Goal: Task Accomplishment & Management: Complete application form

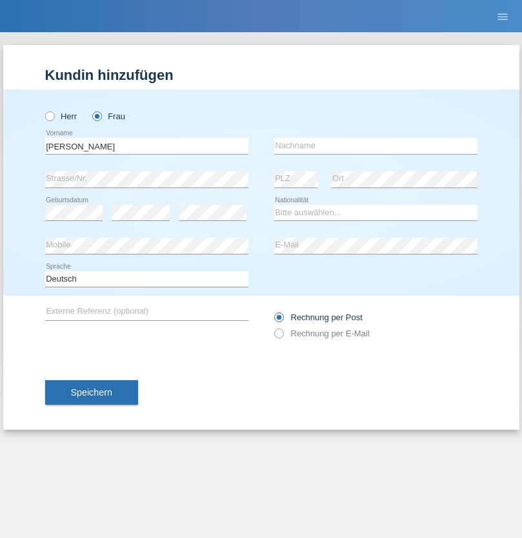
type input "[PERSON_NAME]"
click at [375, 146] on input "text" at bounding box center [375, 146] width 203 height 16
type input "Ramirez"
select select "DO"
select select "C"
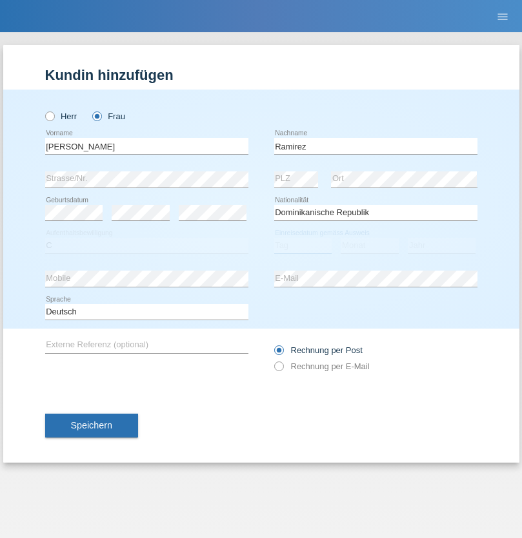
select select "30"
select select "10"
select select "2021"
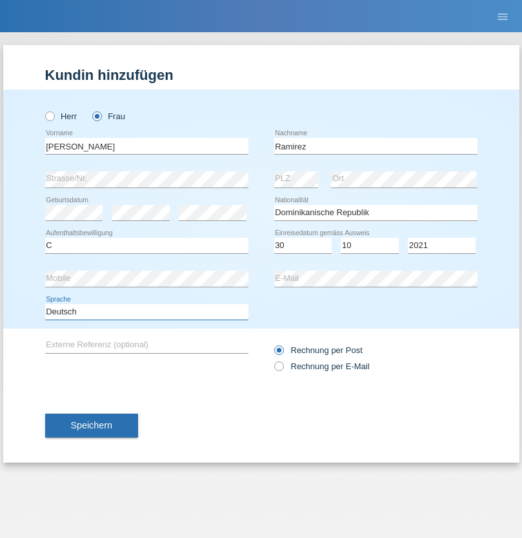
select select "en"
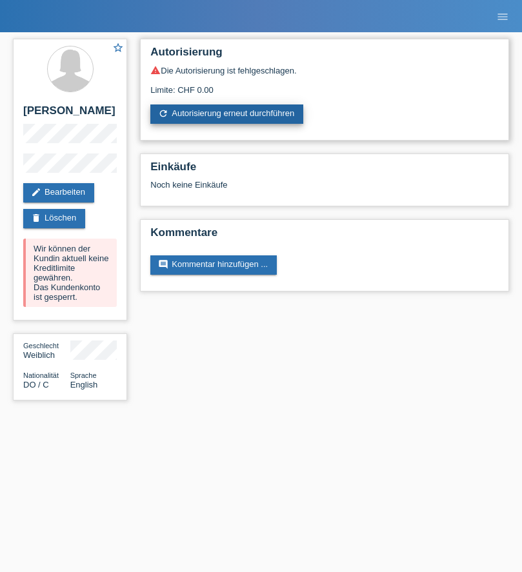
click at [228, 114] on link "refresh Autorisierung erneut durchführen" at bounding box center [226, 113] width 153 height 19
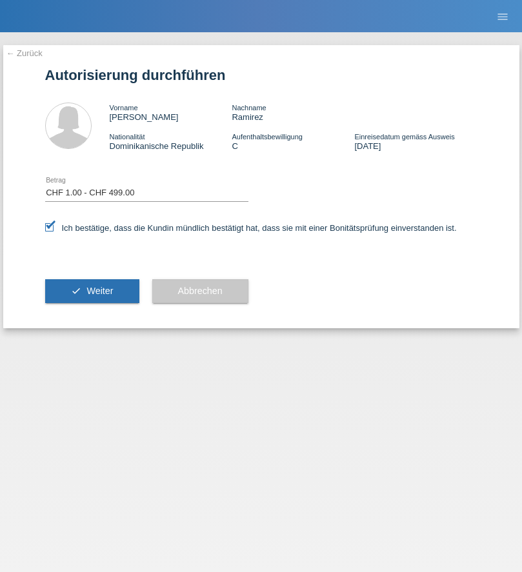
select select "1"
click at [92, 291] on span "Weiter" at bounding box center [99, 291] width 26 height 10
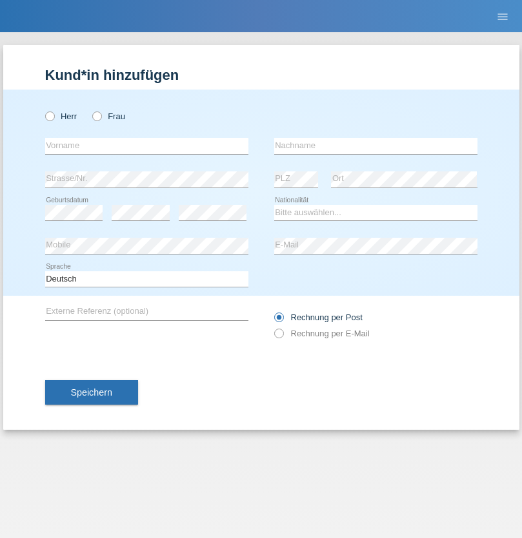
radio input "true"
click at [146, 146] on input "text" at bounding box center [146, 146] width 203 height 16
type input "Varga"
click at [375, 146] on input "text" at bounding box center [375, 146] width 203 height 16
type input "Florin"
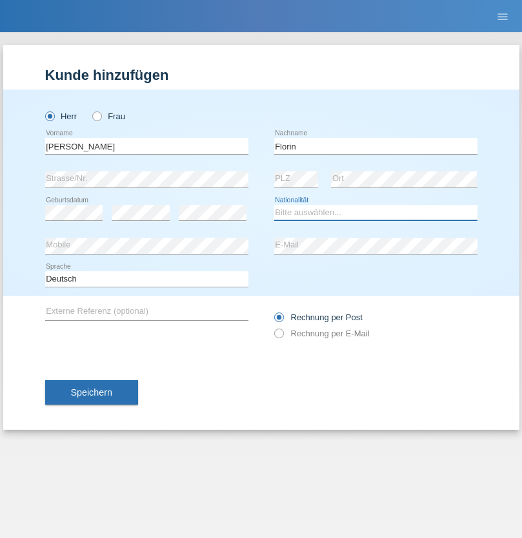
select select "RO"
select select "C"
select select "29"
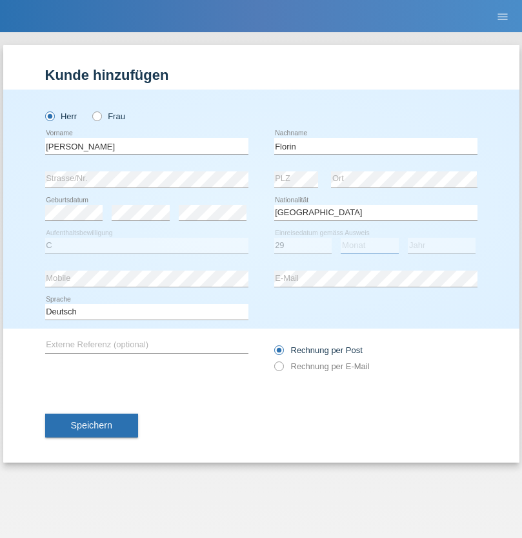
select select "02"
select select "2021"
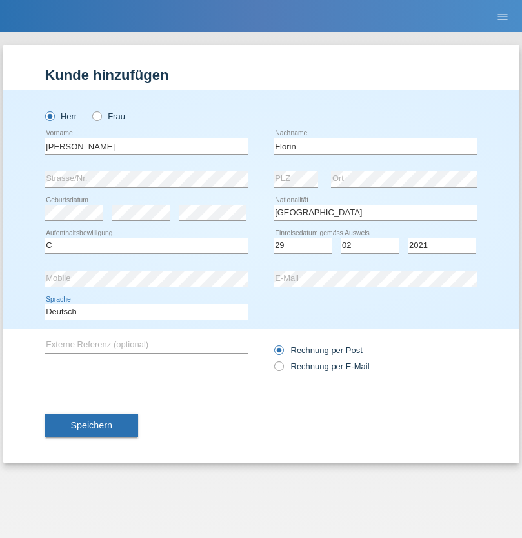
select select "en"
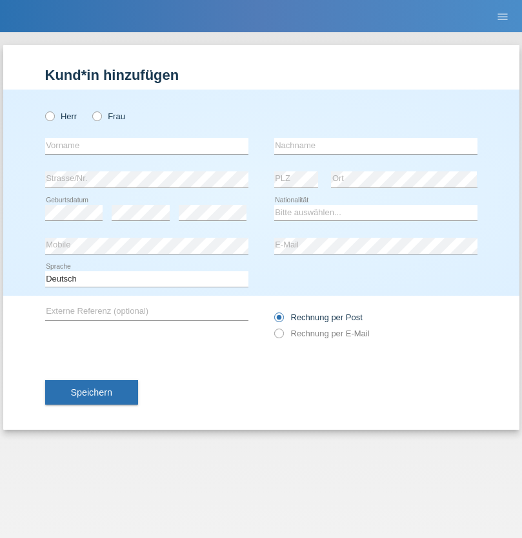
radio input "true"
click at [146, 146] on input "text" at bounding box center [146, 146] width 203 height 16
type input "[PERSON_NAME]"
click at [375, 146] on input "text" at bounding box center [375, 146] width 203 height 16
type input "Krebs"
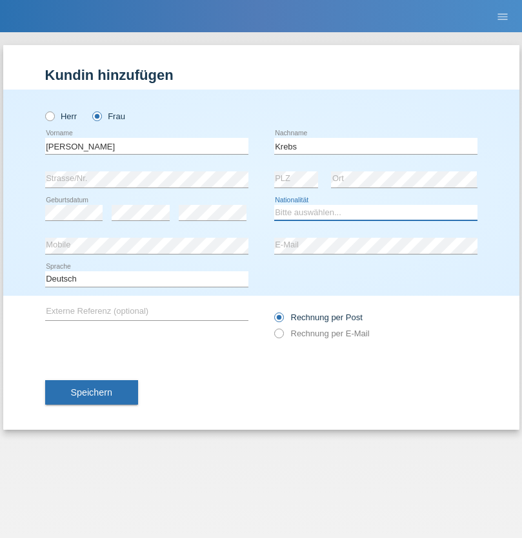
select select "CH"
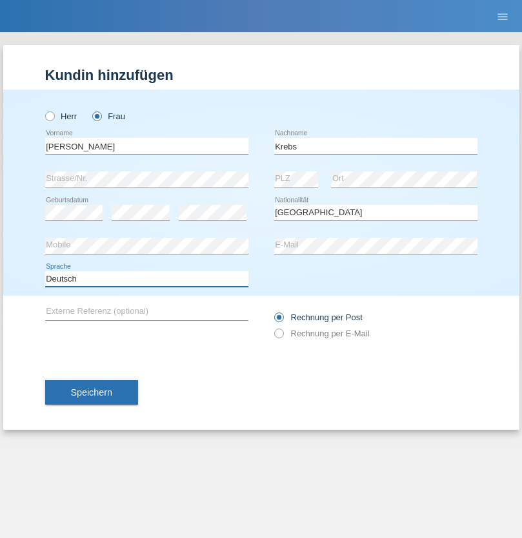
select select "en"
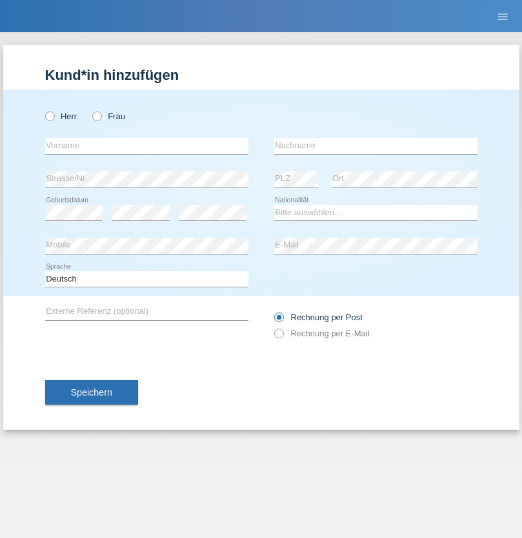
radio input "true"
click at [146, 146] on input "text" at bounding box center [146, 146] width 203 height 16
type input "Qovanaj"
click at [375, 146] on input "text" at bounding box center [375, 146] width 203 height 16
type input "Shaban"
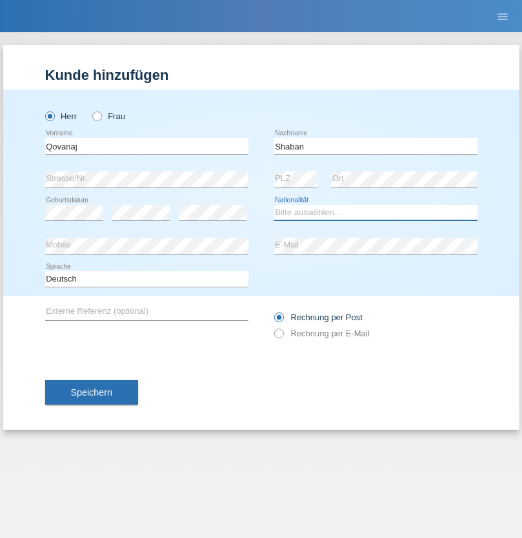
select select "CH"
radio input "true"
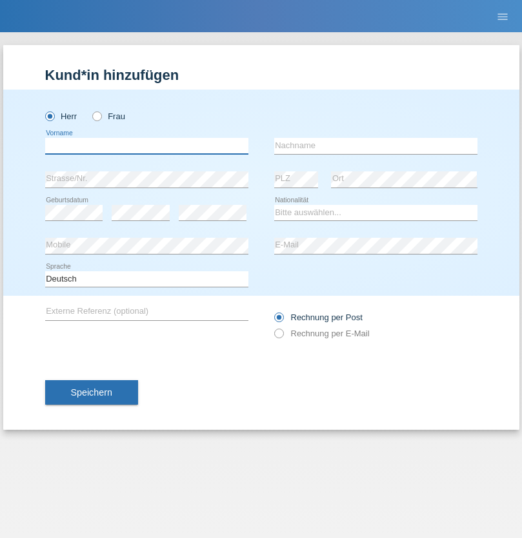
click at [146, 146] on input "text" at bounding box center [146, 146] width 203 height 16
type input "J"
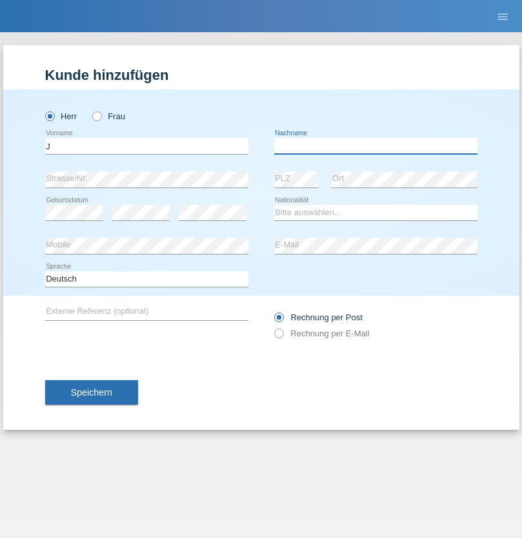
click at [375, 146] on input "text" at bounding box center [375, 146] width 203 height 16
type input "sarmento cavalcanti"
select select "PT"
select select "C"
select select "02"
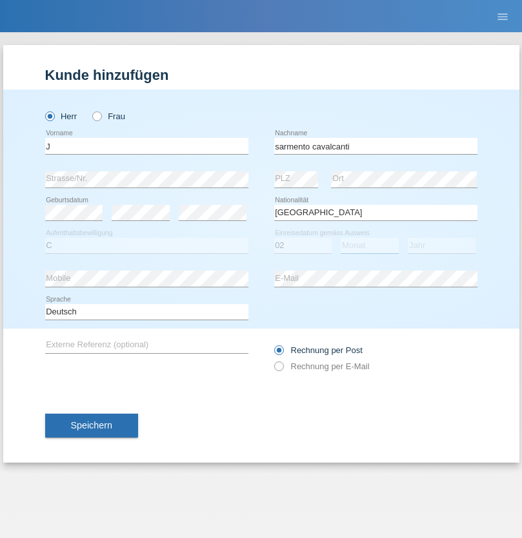
select select "09"
select select "2019"
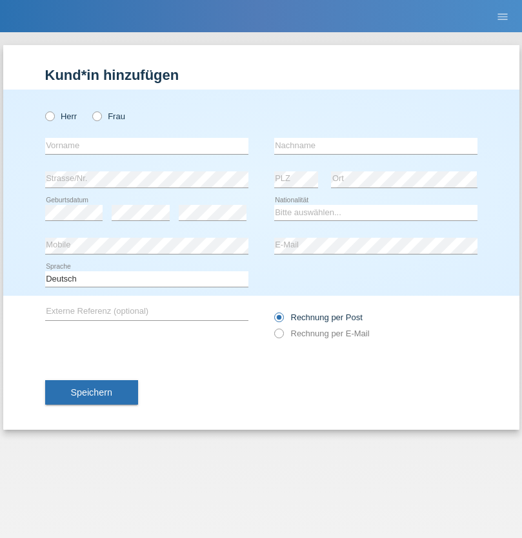
radio input "true"
click at [146, 146] on input "text" at bounding box center [146, 146] width 203 height 16
type input "G"
click at [375, 146] on input "text" at bounding box center [375, 146] width 203 height 16
type input "Umar"
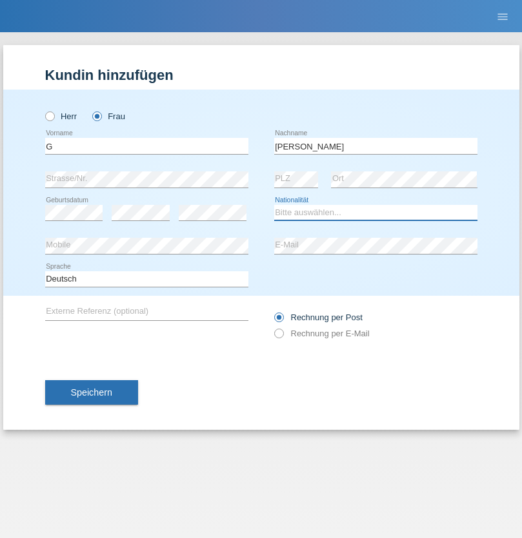
select select "CH"
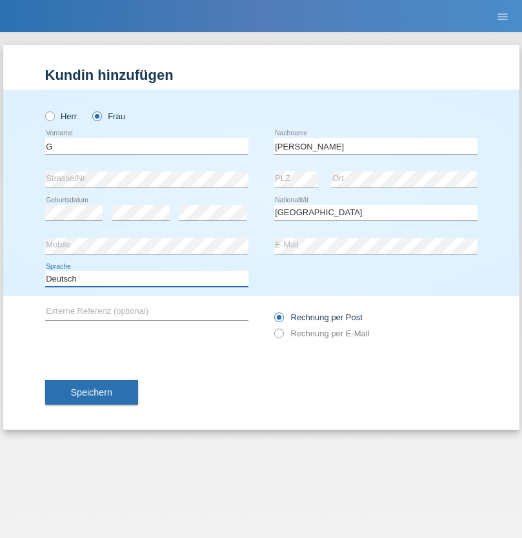
select select "en"
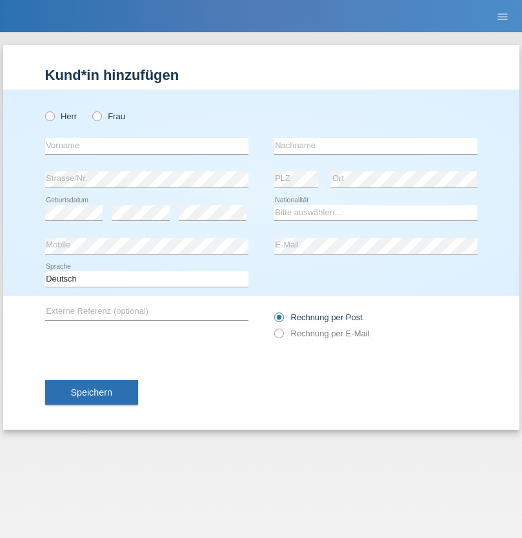
radio input "true"
click at [146, 146] on input "text" at bounding box center [146, 146] width 203 height 16
type input "Varodi"
click at [375, 146] on input "text" at bounding box center [375, 146] width 203 height 16
type input "Zoltan"
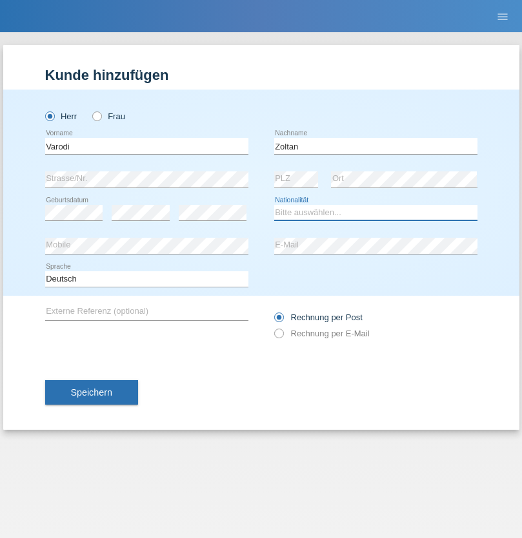
select select "UA"
select select "C"
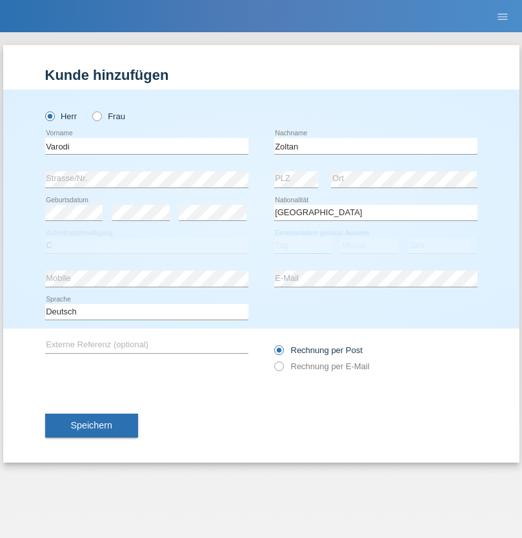
select select "10"
select select "2021"
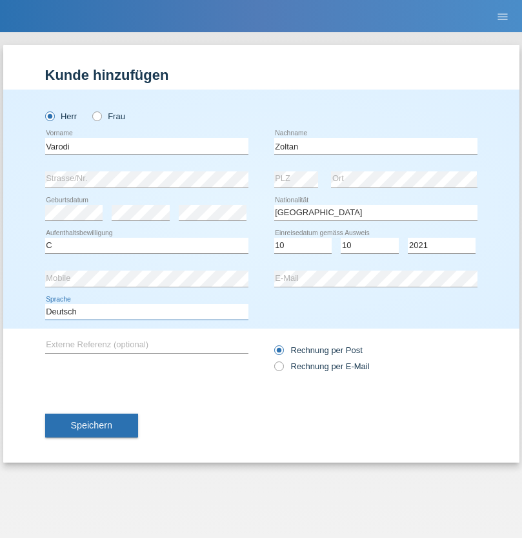
select select "en"
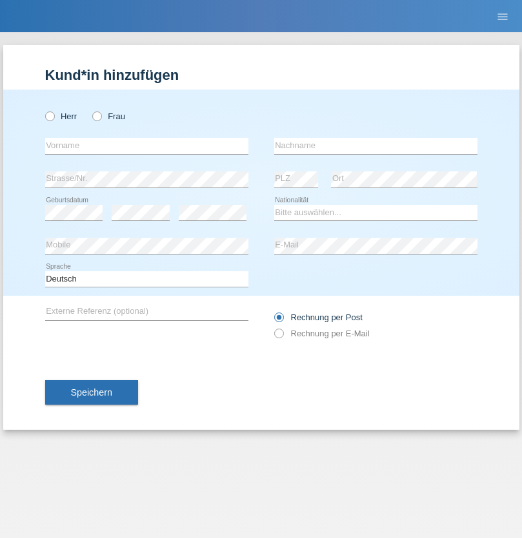
radio input "true"
click at [146, 146] on input "text" at bounding box center [146, 146] width 203 height 16
type input "Samira"
click at [375, 146] on input "text" at bounding box center [375, 146] width 203 height 16
type input "Bachofen"
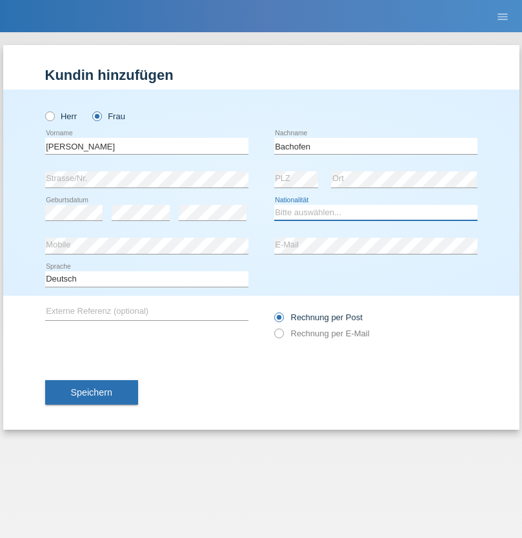
select select "CH"
radio input "true"
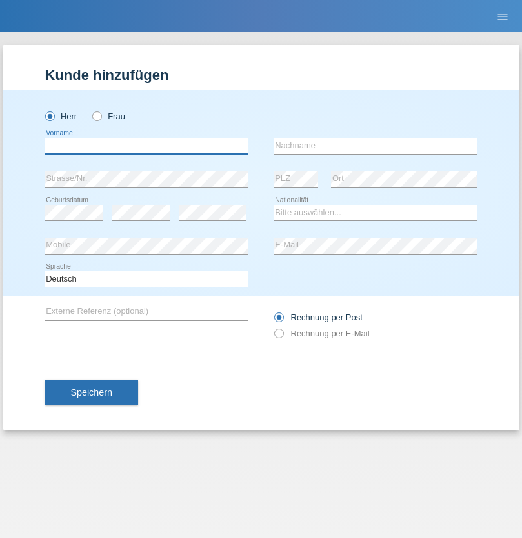
click at [146, 146] on input "text" at bounding box center [146, 146] width 203 height 16
type input "Volkan"
click at [375, 146] on input "text" at bounding box center [375, 146] width 203 height 16
type input "Laçın"
select select "TR"
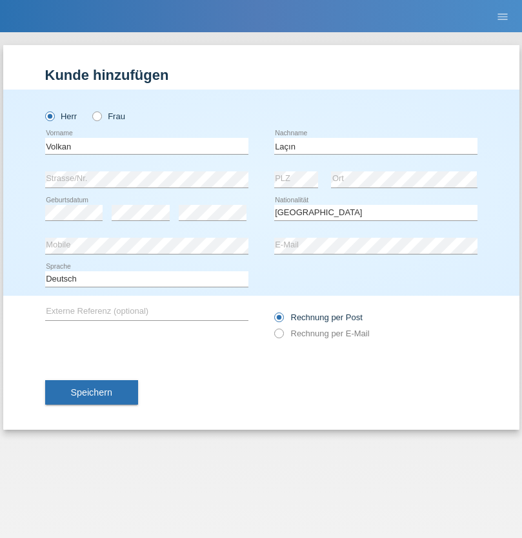
select select "C"
select select "06"
select select "04"
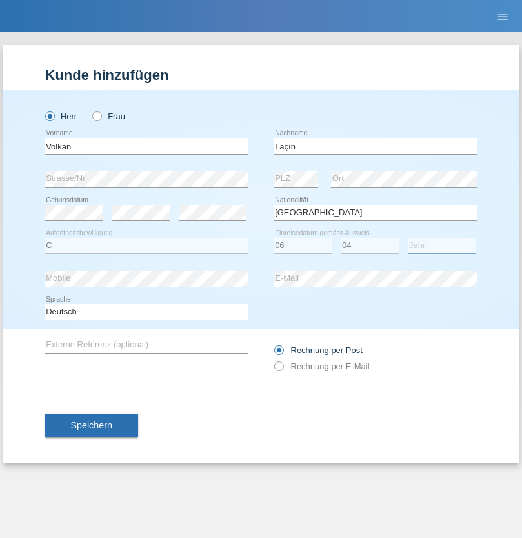
select select "2021"
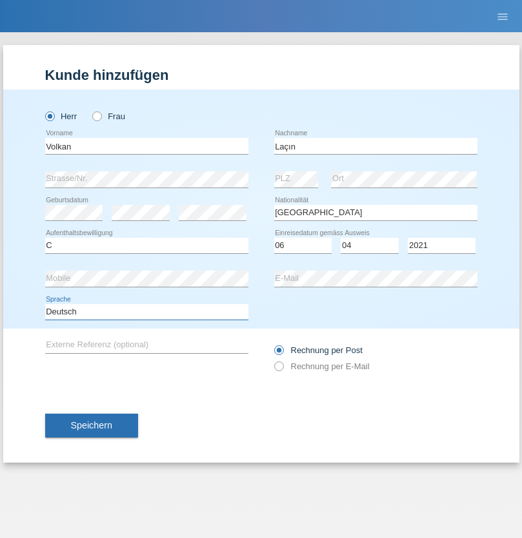
select select "en"
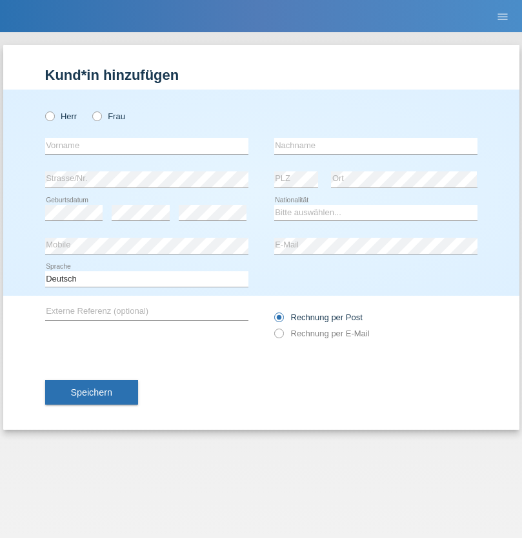
radio input "true"
click at [146, 146] on input "text" at bounding box center [146, 146] width 203 height 16
type input "Volkan"
click at [375, 146] on input "text" at bounding box center [375, 146] width 203 height 16
type input "Laçın"
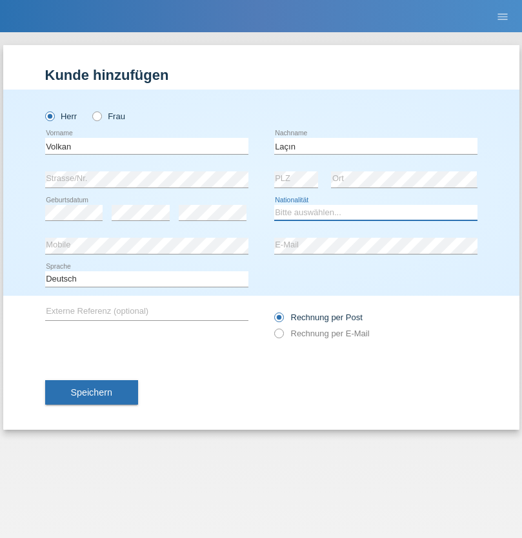
select select "TR"
select select "C"
select select "06"
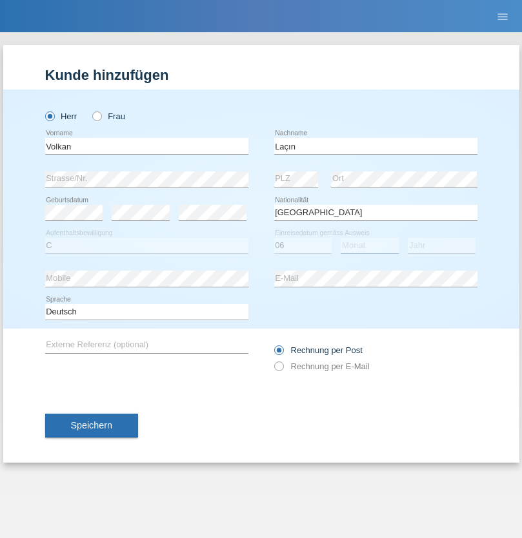
select select "04"
select select "2021"
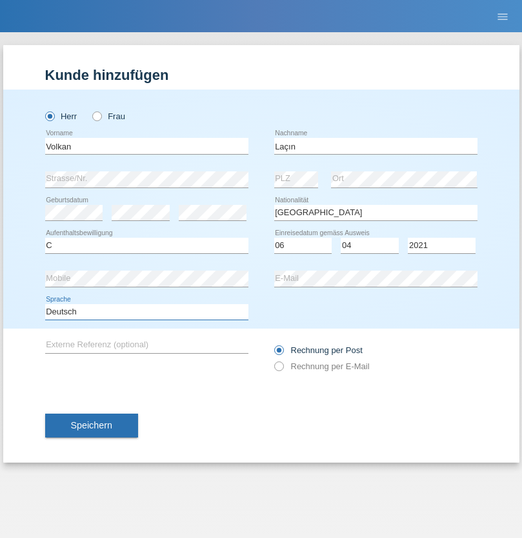
select select "en"
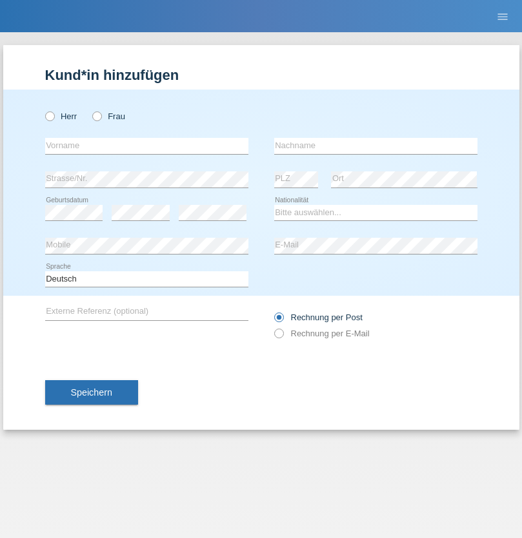
radio input "true"
click at [146, 146] on input "text" at bounding box center [146, 146] width 203 height 16
type input "[PERSON_NAME]"
click at [375, 146] on input "text" at bounding box center [375, 146] width 203 height 16
type input "löffel"
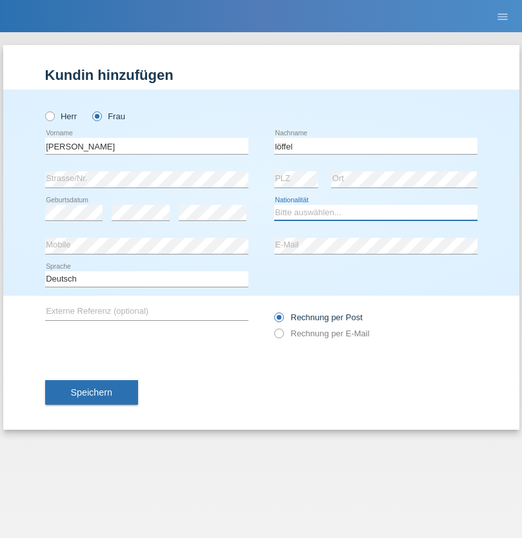
select select "CH"
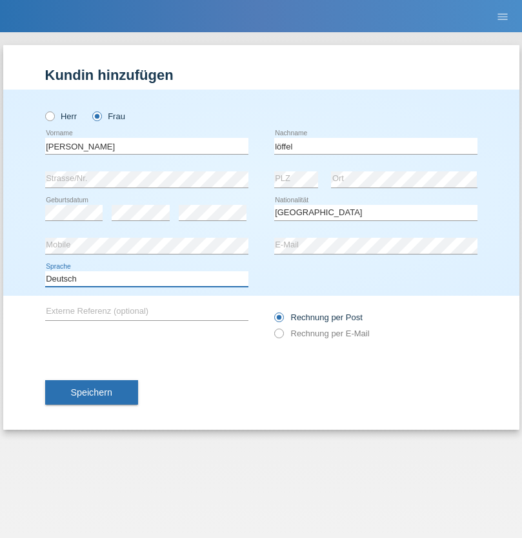
select select "en"
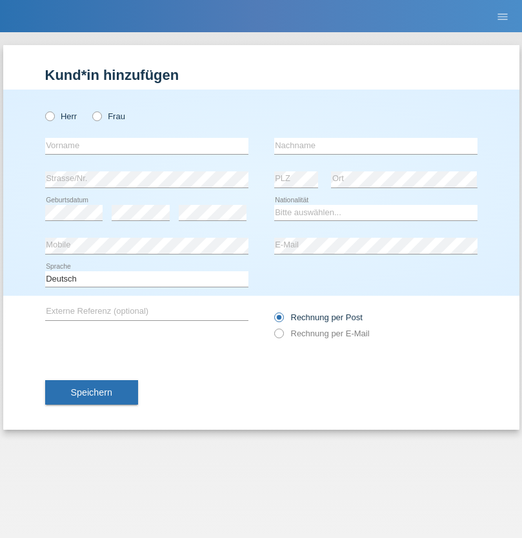
radio input "true"
click at [146, 146] on input "text" at bounding box center [146, 146] width 203 height 16
type input "Matusa"
click at [375, 146] on input "text" at bounding box center [375, 146] width 203 height 16
type input "Marian valentin"
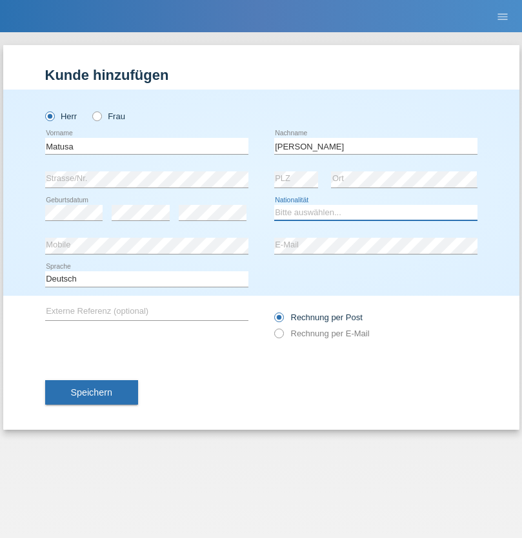
select select "RO"
select select "C"
select select "01"
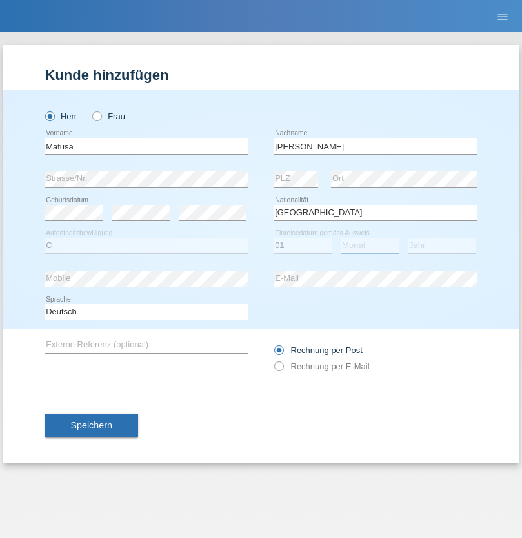
select select "06"
select select "2016"
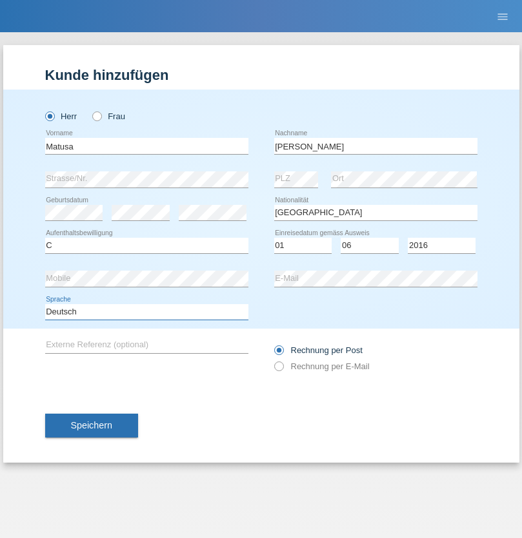
select select "en"
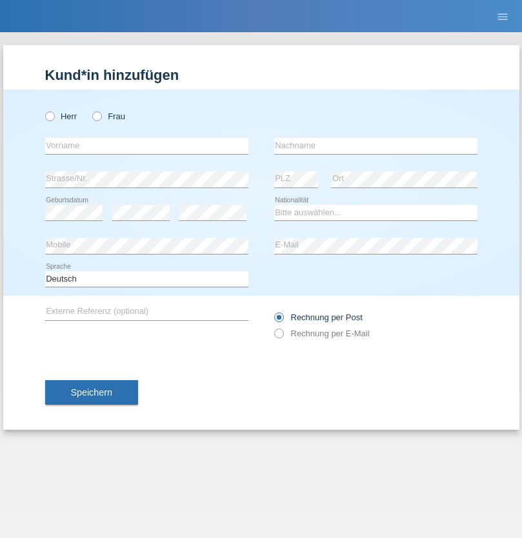
radio input "true"
click at [146, 146] on input "text" at bounding box center [146, 146] width 203 height 16
type input "Cedric"
click at [375, 146] on input "text" at bounding box center [375, 146] width 203 height 16
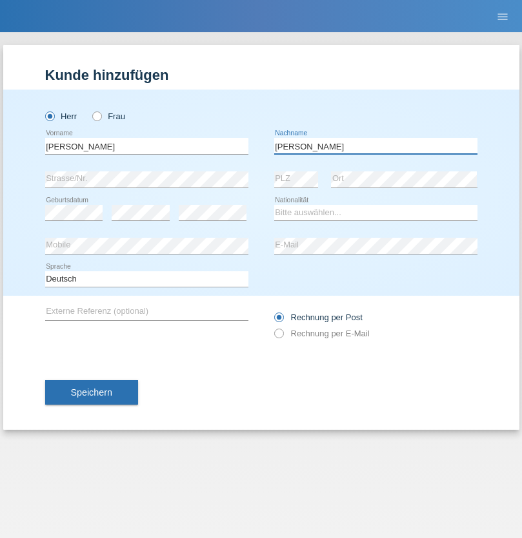
type input "Keller"
select select "CH"
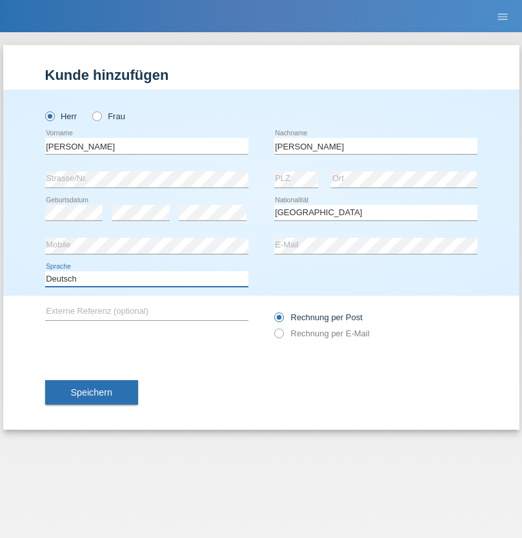
select select "en"
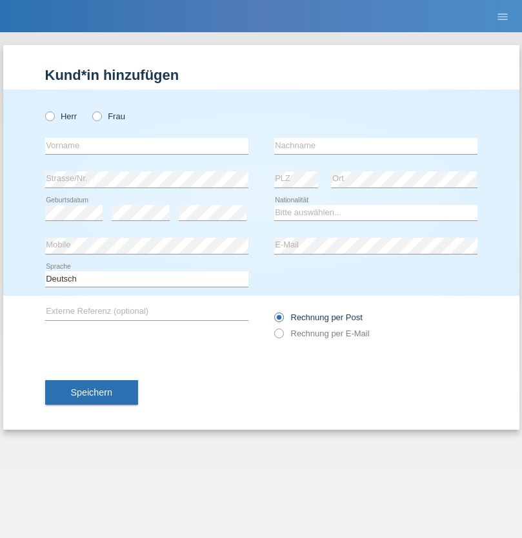
radio input "true"
click at [146, 146] on input "text" at bounding box center [146, 146] width 203 height 16
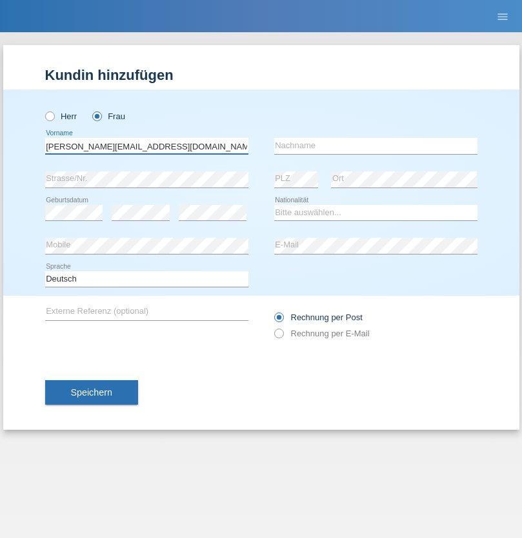
type input "Jasmine.hylaj@gmail.com"
click at [375, 146] on input "text" at bounding box center [375, 146] width 203 height 16
type input "Hylaj"
select select "CH"
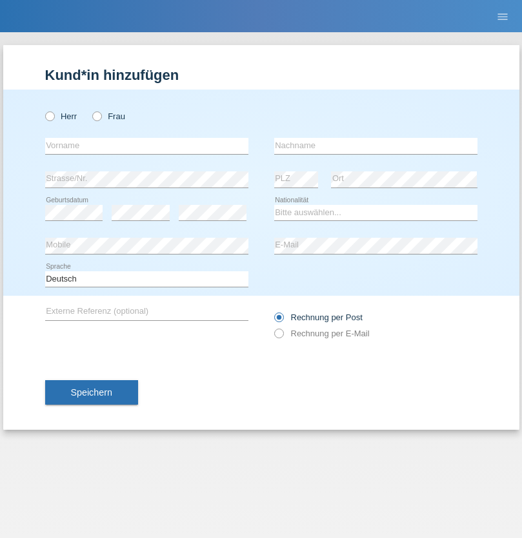
radio input "true"
click at [146, 146] on input "text" at bounding box center [146, 146] width 203 height 16
type input "luka"
click at [375, 146] on input "text" at bounding box center [375, 146] width 203 height 16
type input "kocic"
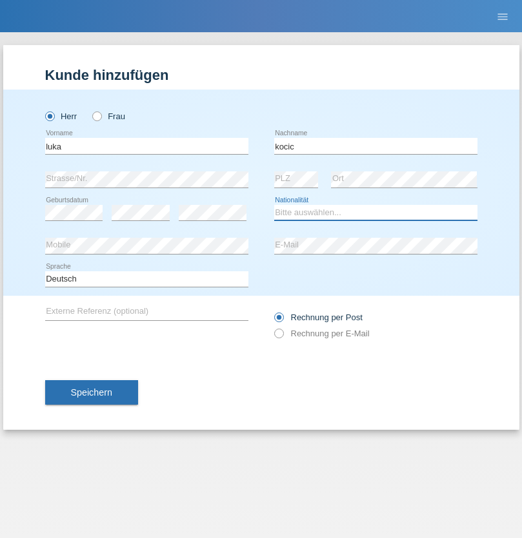
select select "RS"
select select "C"
select select "21"
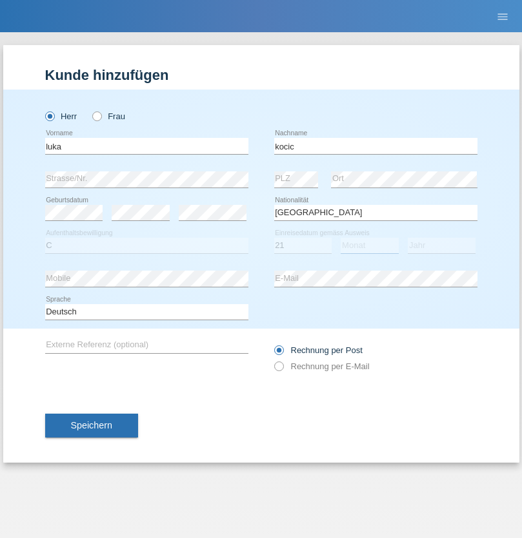
select select "04"
select select "1999"
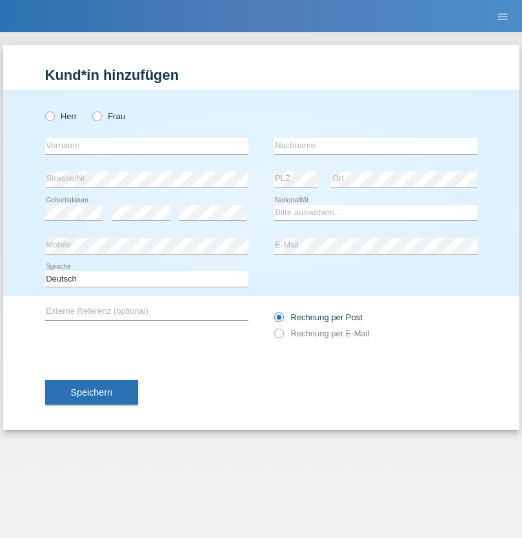
radio input "true"
click at [146, 146] on input "text" at bounding box center [146, 146] width 203 height 16
type input "Marian"
click at [375, 146] on input "text" at bounding box center [375, 146] width 203 height 16
type input "Matusa"
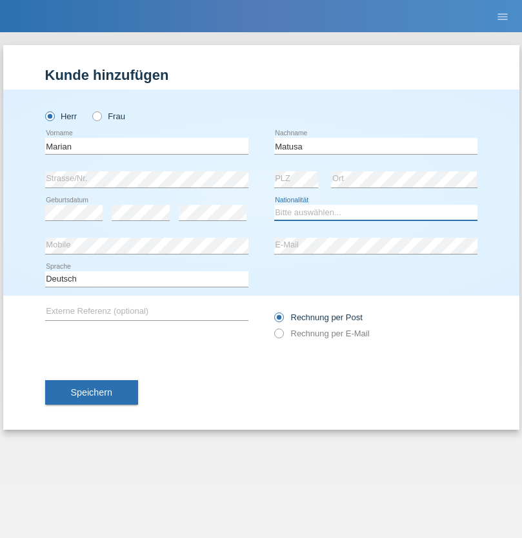
select select "RO"
select select "C"
select select "01"
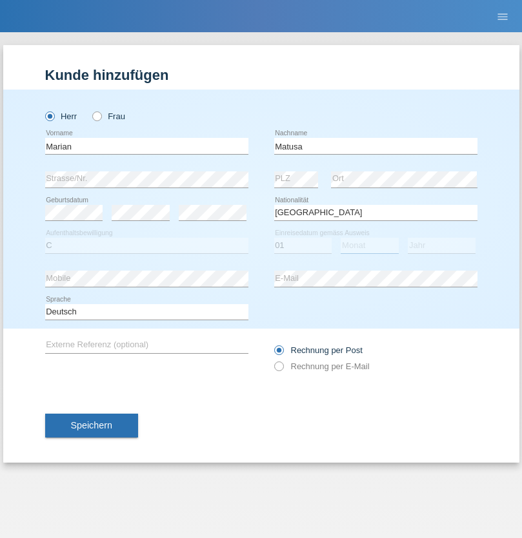
select select "06"
select select "2016"
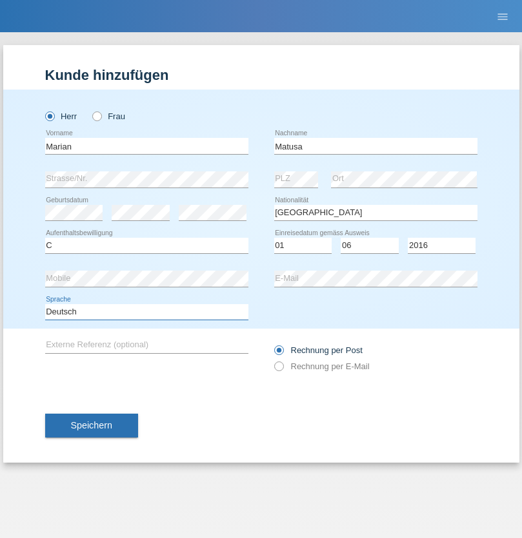
select select "en"
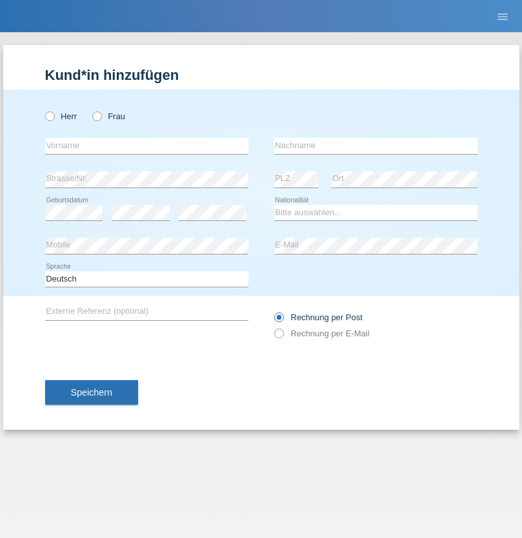
radio input "true"
click at [146, 146] on input "text" at bounding box center [146, 146] width 203 height 16
type input "Marco"
click at [375, 146] on input "text" at bounding box center [375, 146] width 203 height 16
type input "Weinlein"
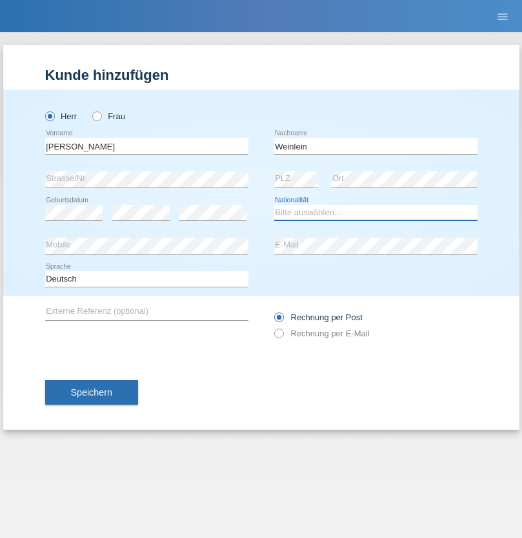
select select "CH"
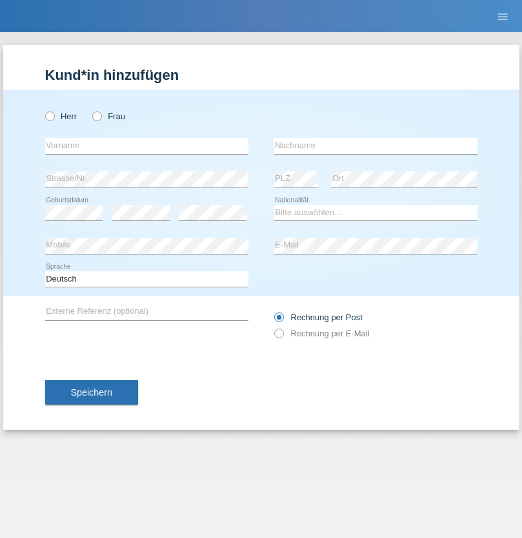
radio input "true"
click at [146, 146] on input "text" at bounding box center [146, 146] width 203 height 16
type input "Jashari lmeri"
click at [375, 146] on input "text" at bounding box center [375, 146] width 203 height 16
type input "Rabije"
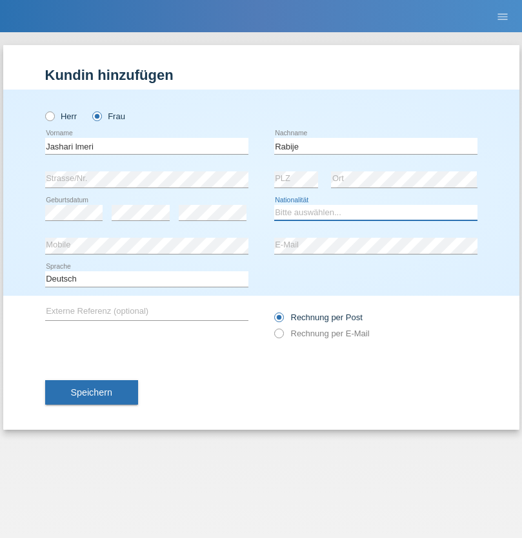
select select "CH"
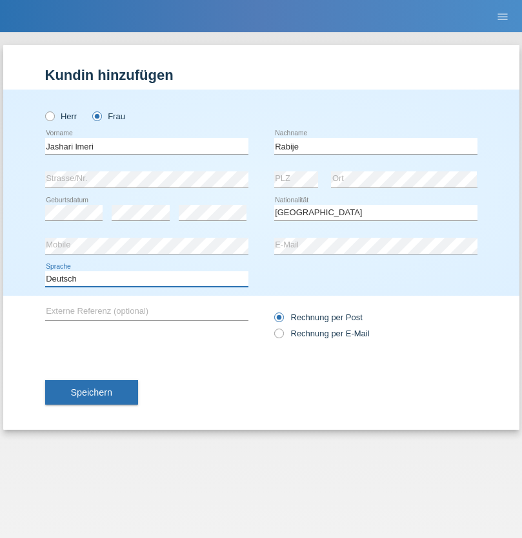
select select "en"
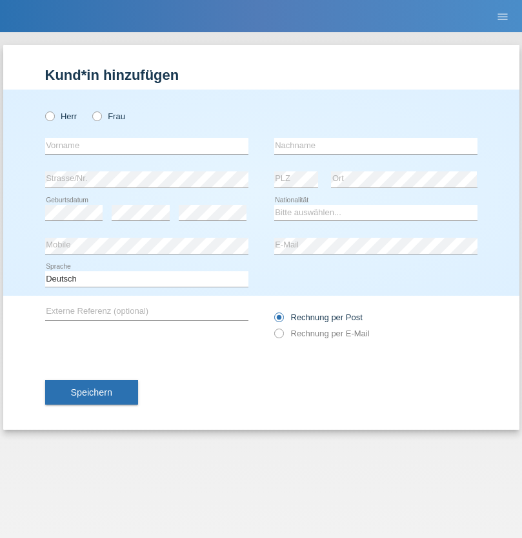
radio input "true"
click at [146, 146] on input "text" at bounding box center [146, 146] width 203 height 16
type input "firat"
click at [375, 146] on input "text" at bounding box center [375, 146] width 203 height 16
type input "kara"
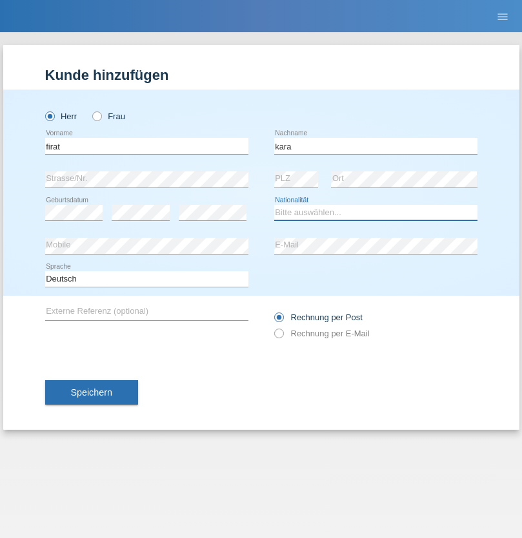
select select "CH"
radio input "true"
click at [146, 146] on input "text" at bounding box center [146, 146] width 203 height 16
type input "Gigov"
click at [375, 146] on input "text" at bounding box center [375, 146] width 203 height 16
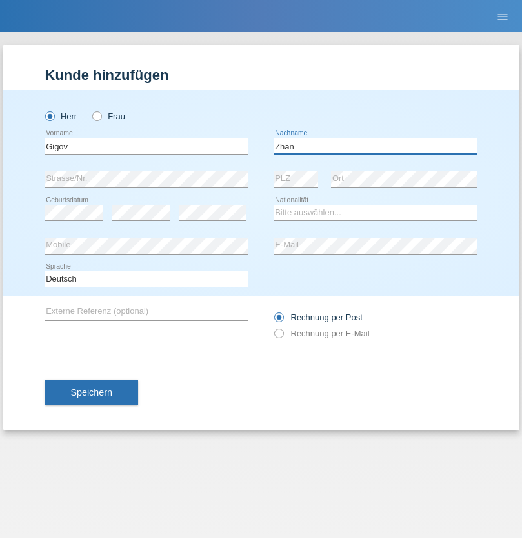
type input "Zhan"
select select "BG"
select select "C"
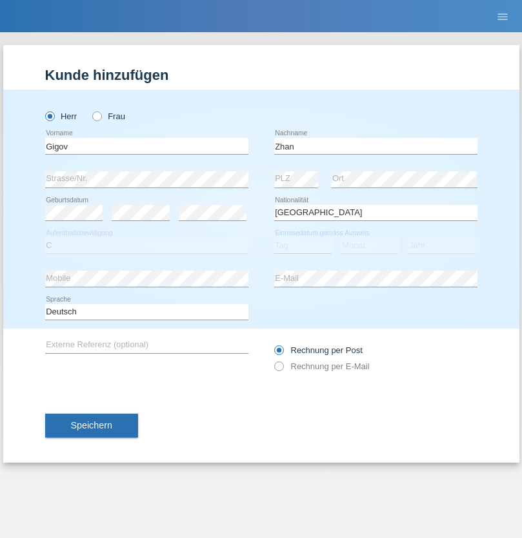
select select "23"
select select "10"
select select "2021"
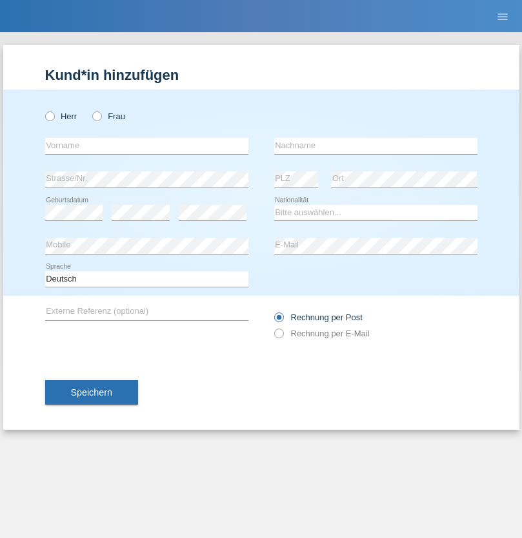
radio input "true"
click at [146, 146] on input "text" at bounding box center [146, 146] width 203 height 16
type input "Amand"
click at [375, 146] on input "text" at bounding box center [375, 146] width 203 height 16
type input "Pires"
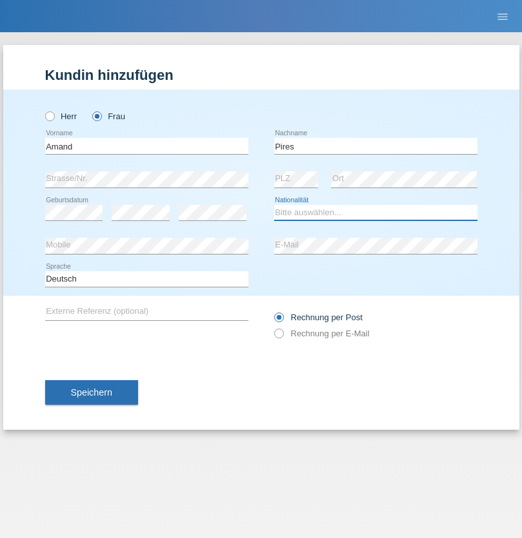
select select "CH"
radio input "true"
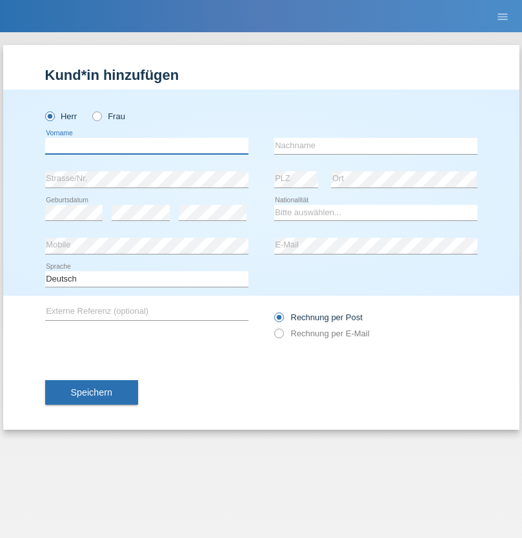
click at [146, 146] on input "text" at bounding box center [146, 146] width 203 height 16
type input "[PERSON_NAME]"
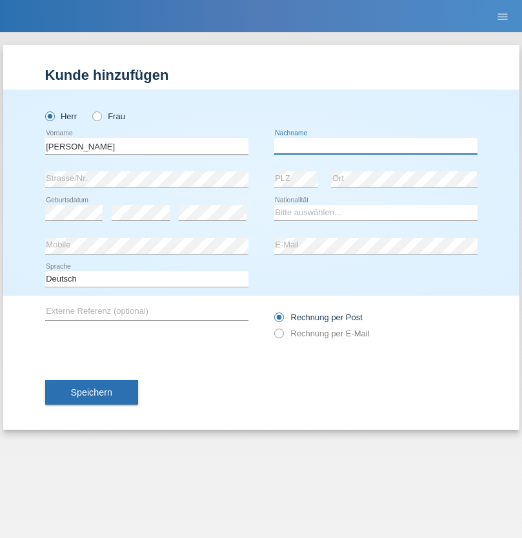
click at [375, 146] on input "text" at bounding box center [375, 146] width 203 height 16
type input "Saidi"
select select "CH"
radio input "true"
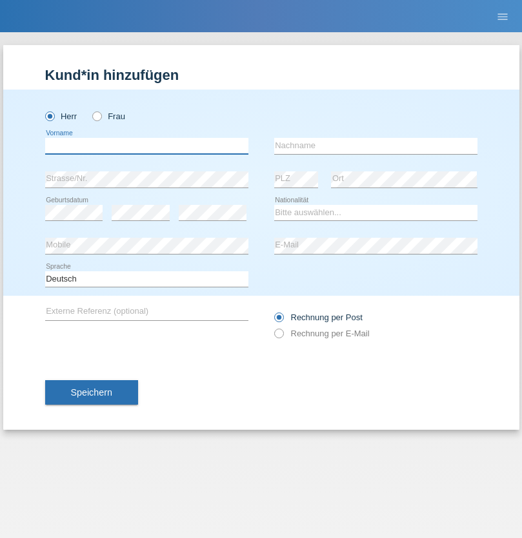
click at [146, 146] on input "text" at bounding box center [146, 146] width 203 height 16
type input "Edinson Maurício"
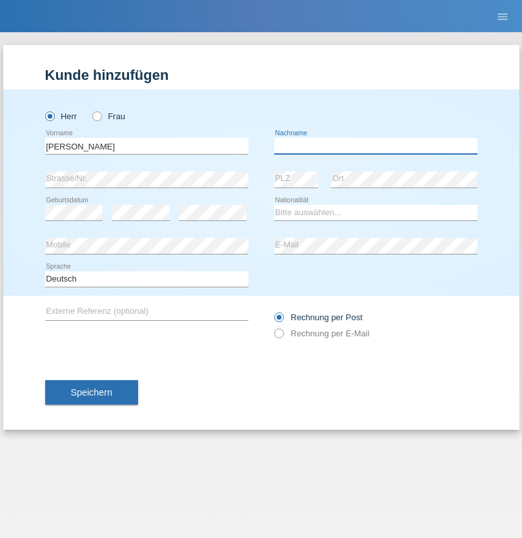
click at [375, 146] on input "text" at bounding box center [375, 146] width 203 height 16
type input "Branquinho Alexander"
select select "PT"
select select "C"
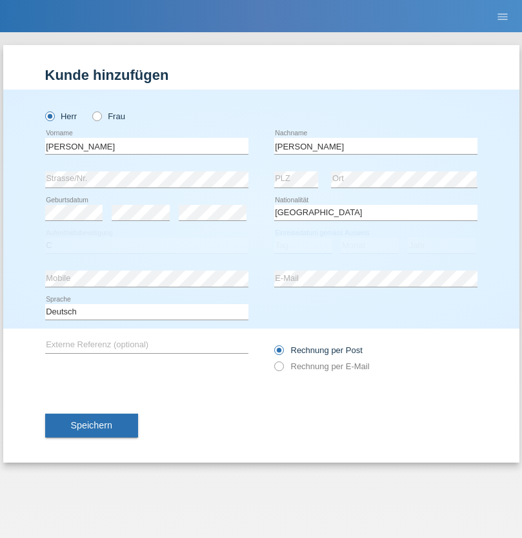
select select "23"
select select "08"
select select "2021"
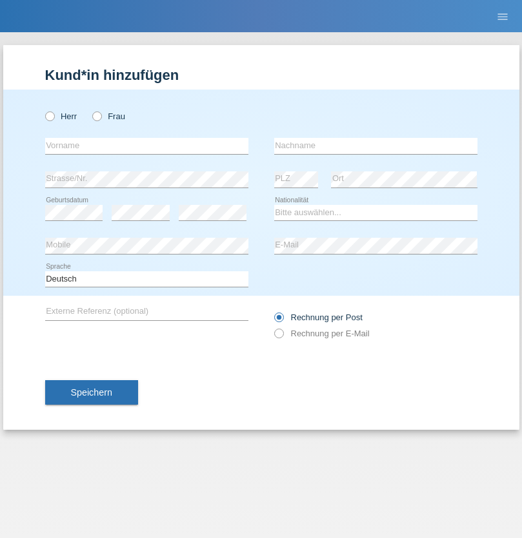
radio input "true"
click at [146, 146] on input "text" at bounding box center [146, 146] width 203 height 16
type input "[PERSON_NAME]"
click at [375, 146] on input "text" at bounding box center [375, 146] width 203 height 16
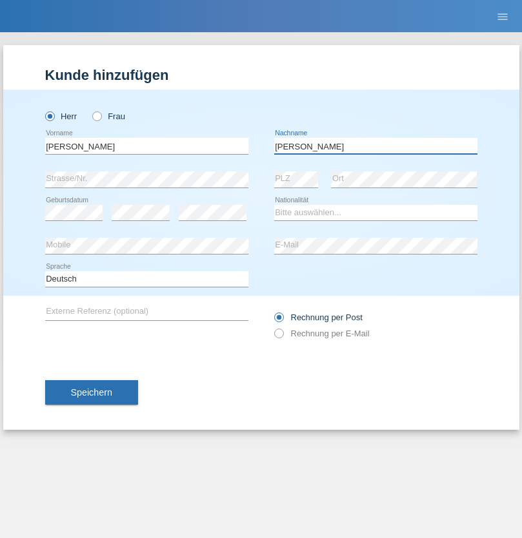
type input "Meier"
select select "CH"
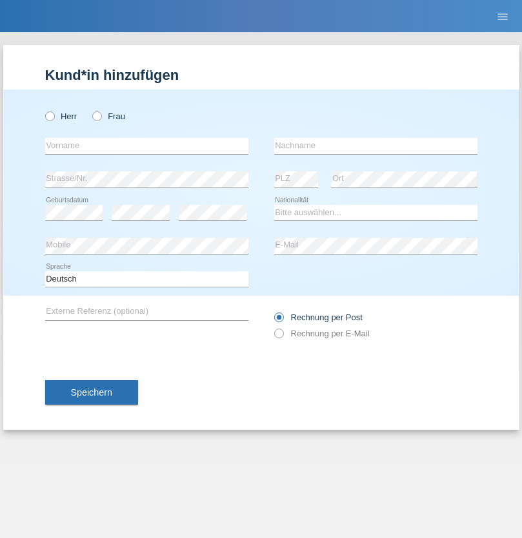
radio input "true"
click at [146, 146] on input "text" at bounding box center [146, 146] width 203 height 16
type input "Szilvia"
click at [375, 146] on input "text" at bounding box center [375, 146] width 203 height 16
type input "Olakh"
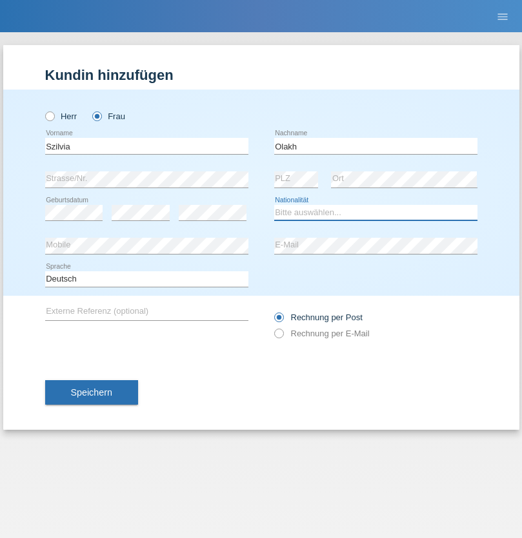
select select "UA"
select select "C"
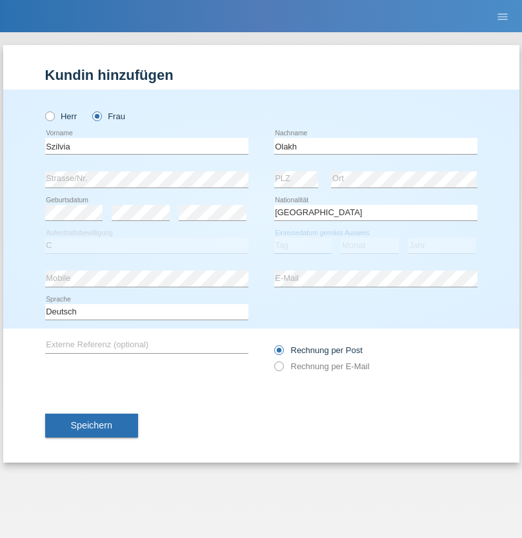
select select "17"
select select "09"
select select "2021"
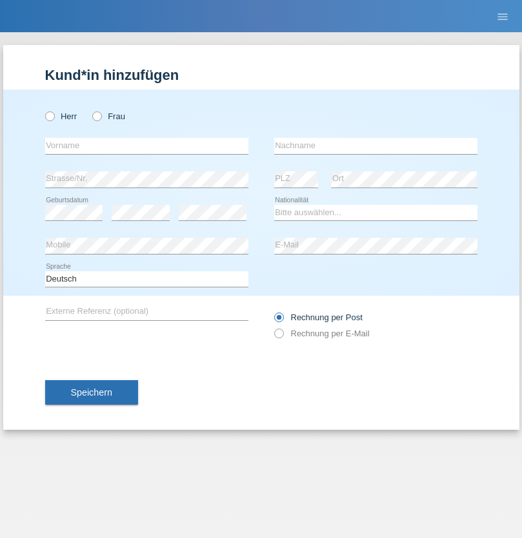
radio input "true"
click at [146, 146] on input "text" at bounding box center [146, 146] width 203 height 16
type input "Asrit"
click at [375, 146] on input "text" at bounding box center [375, 146] width 203 height 16
type input "Kupa"
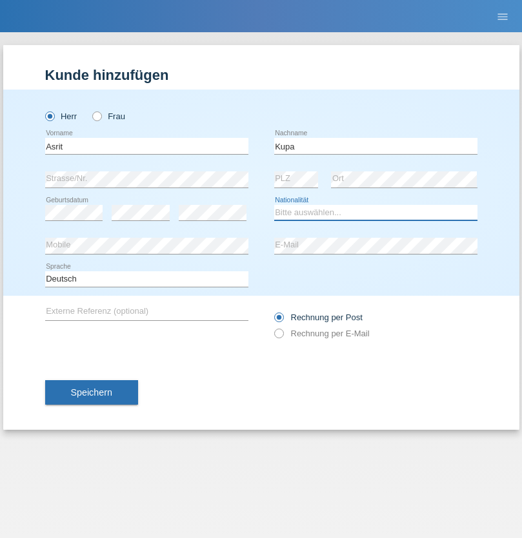
select select "MK"
select select "C"
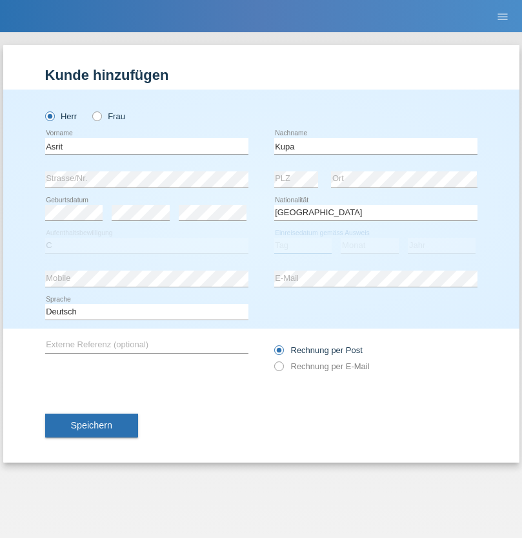
select select "27"
select select "05"
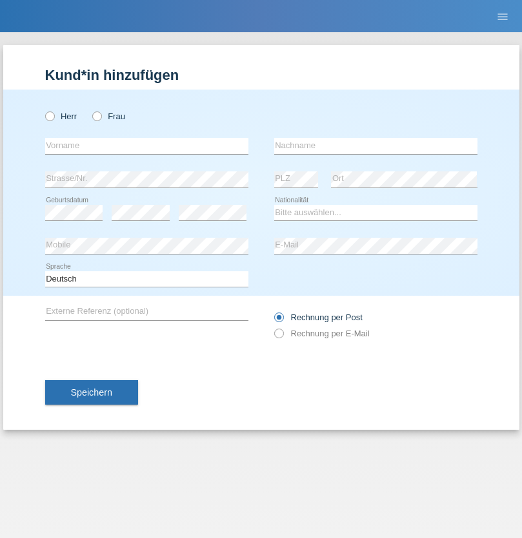
radio input "true"
click at [146, 146] on input "text" at bounding box center [146, 146] width 203 height 16
type input "[PERSON_NAME]"
click at [375, 146] on input "text" at bounding box center [375, 146] width 203 height 16
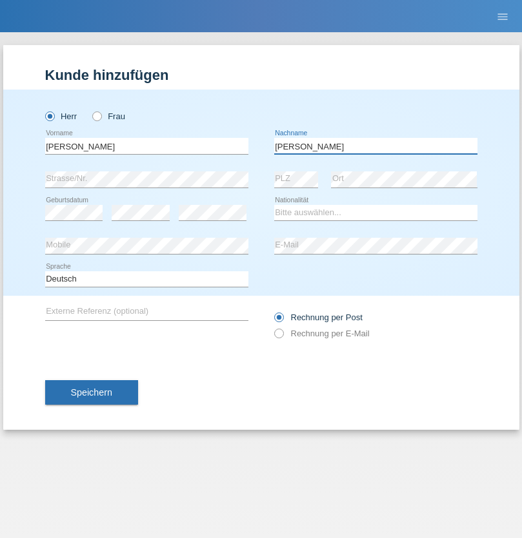
type input "Abbas"
select select "SY"
select select "C"
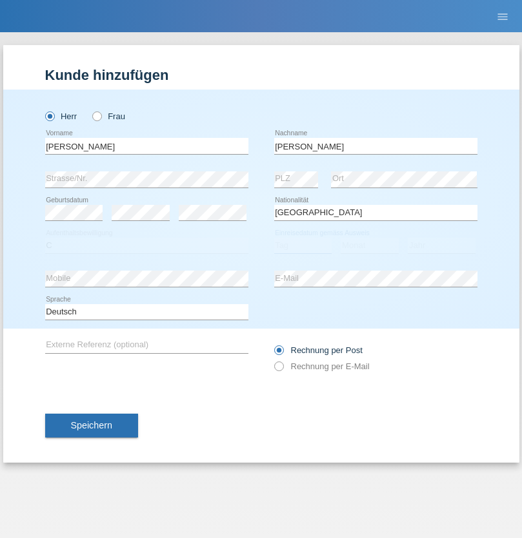
select select "17"
select select "09"
select select "2021"
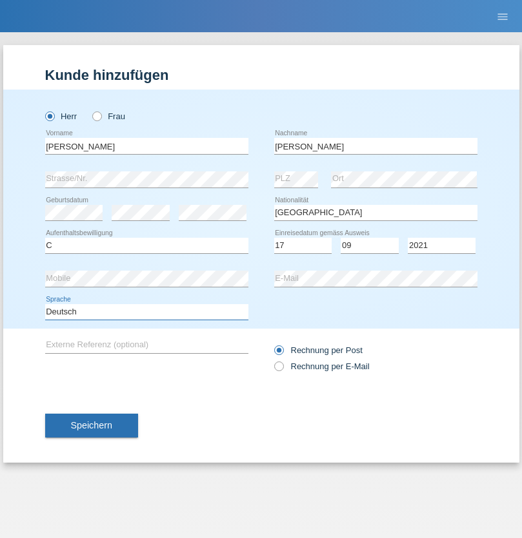
select select "en"
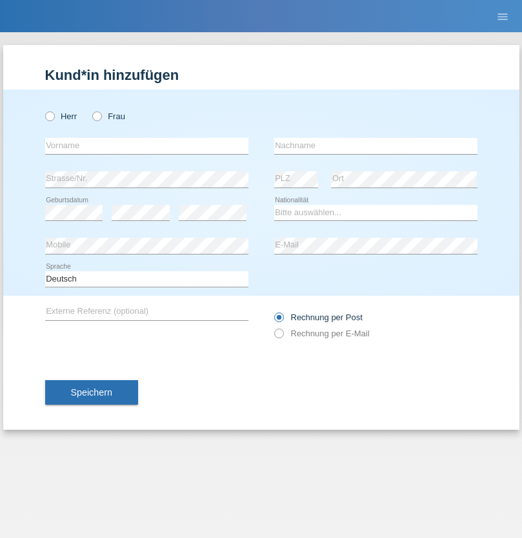
radio input "true"
select select "CH"
radio input "true"
click at [146, 146] on input "text" at bounding box center [146, 146] width 203 height 16
type input "[PERSON_NAME]"
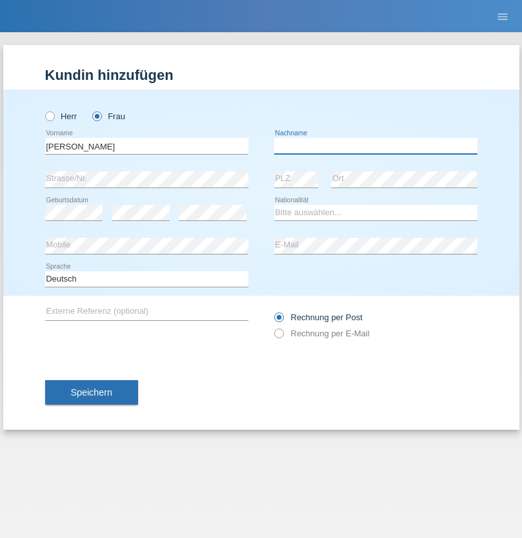
click at [375, 146] on input "text" at bounding box center [375, 146] width 203 height 16
type input "Bacic"
select select "CH"
